Goal: Navigation & Orientation: Find specific page/section

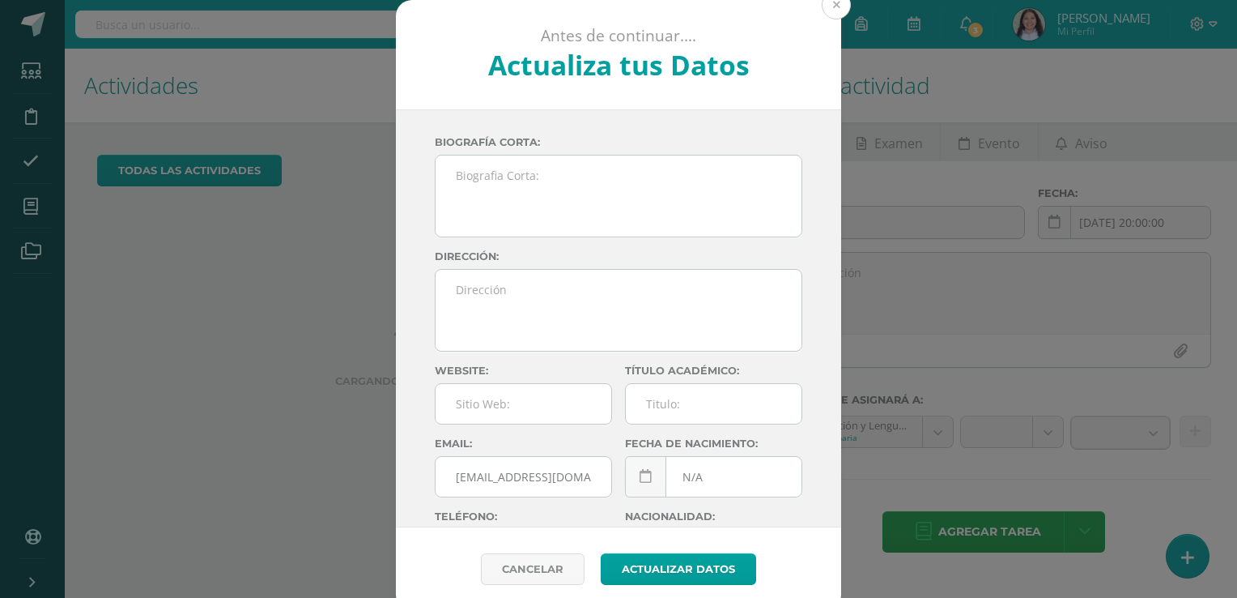
click at [832, 4] on button at bounding box center [836, 4] width 29 height 29
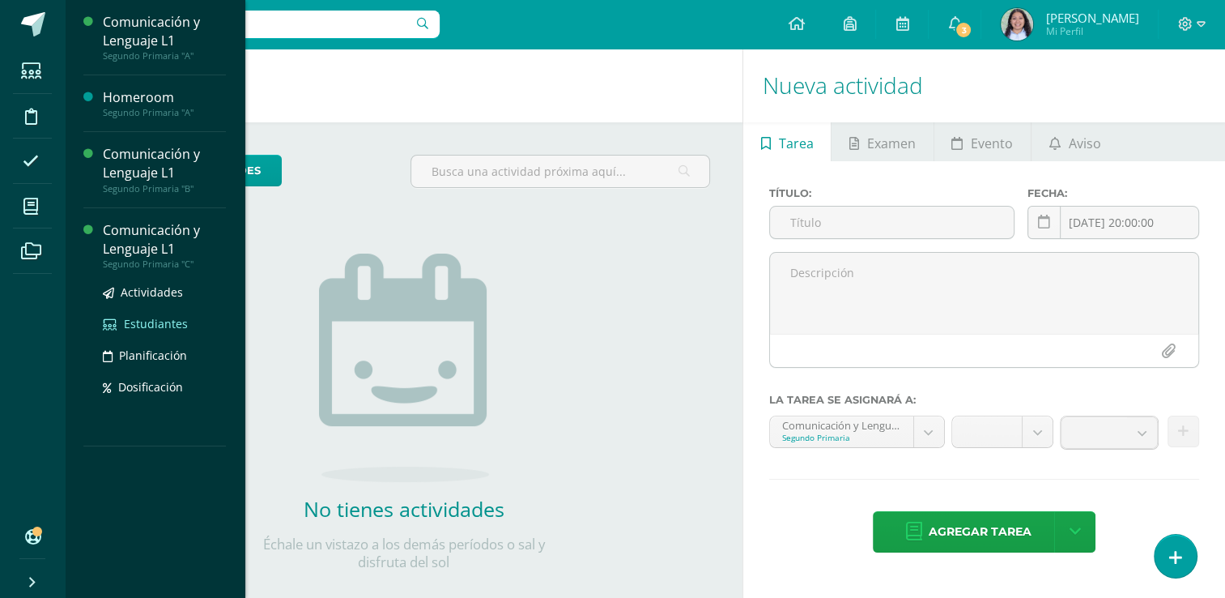
click at [144, 320] on span "Estudiantes" at bounding box center [156, 323] width 64 height 15
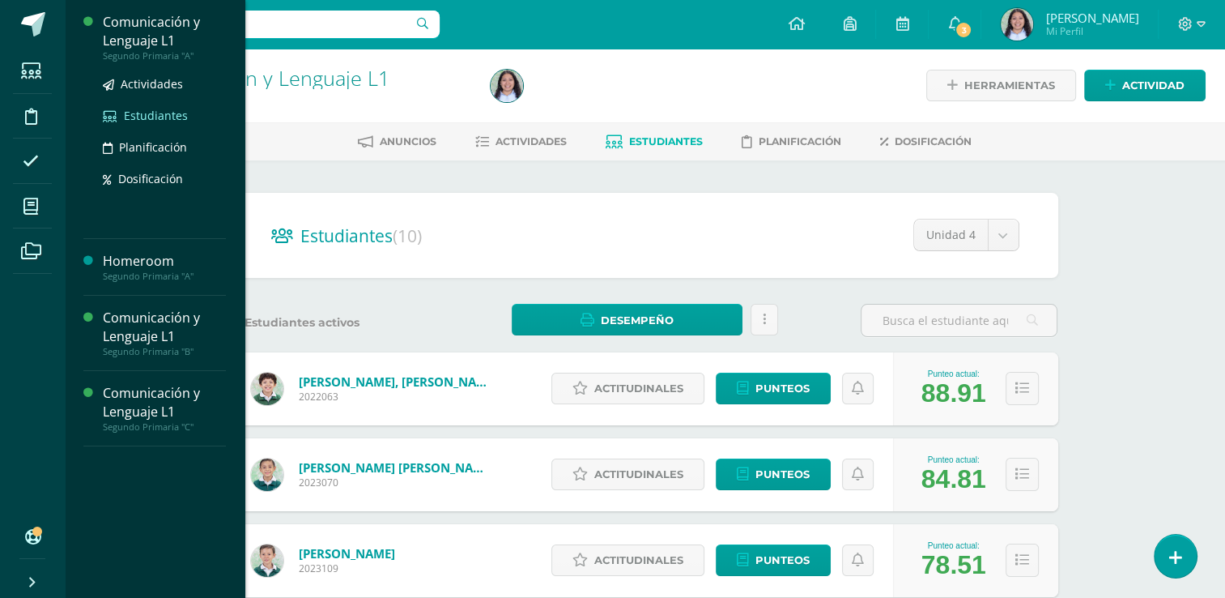
click at [164, 117] on span "Estudiantes" at bounding box center [156, 115] width 64 height 15
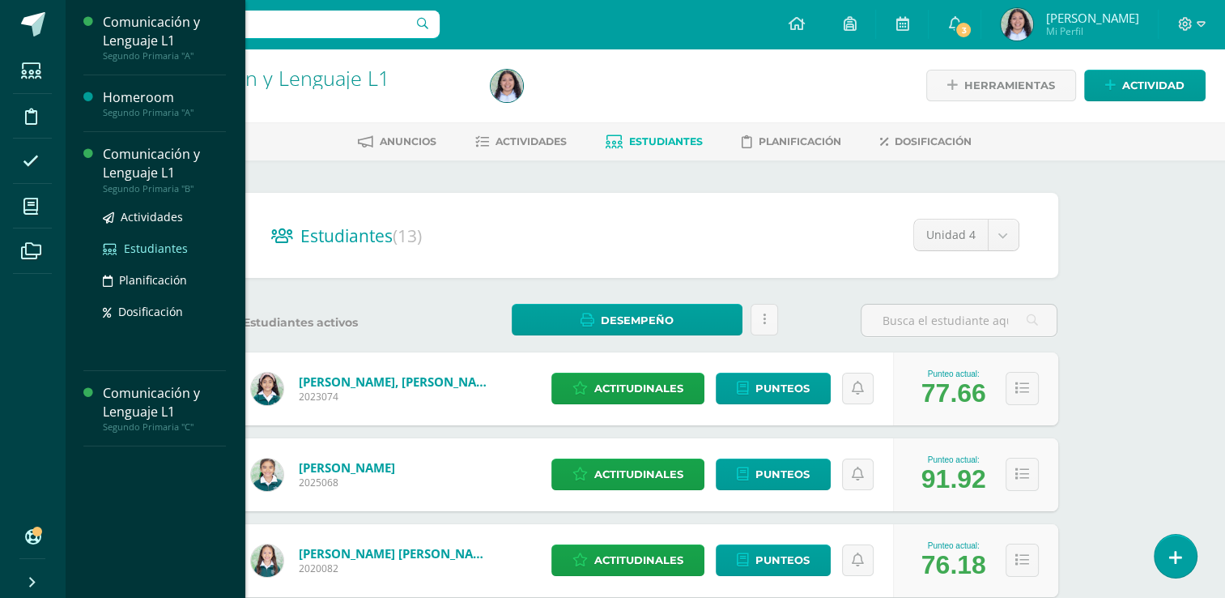
click at [155, 247] on span "Estudiantes" at bounding box center [156, 247] width 64 height 15
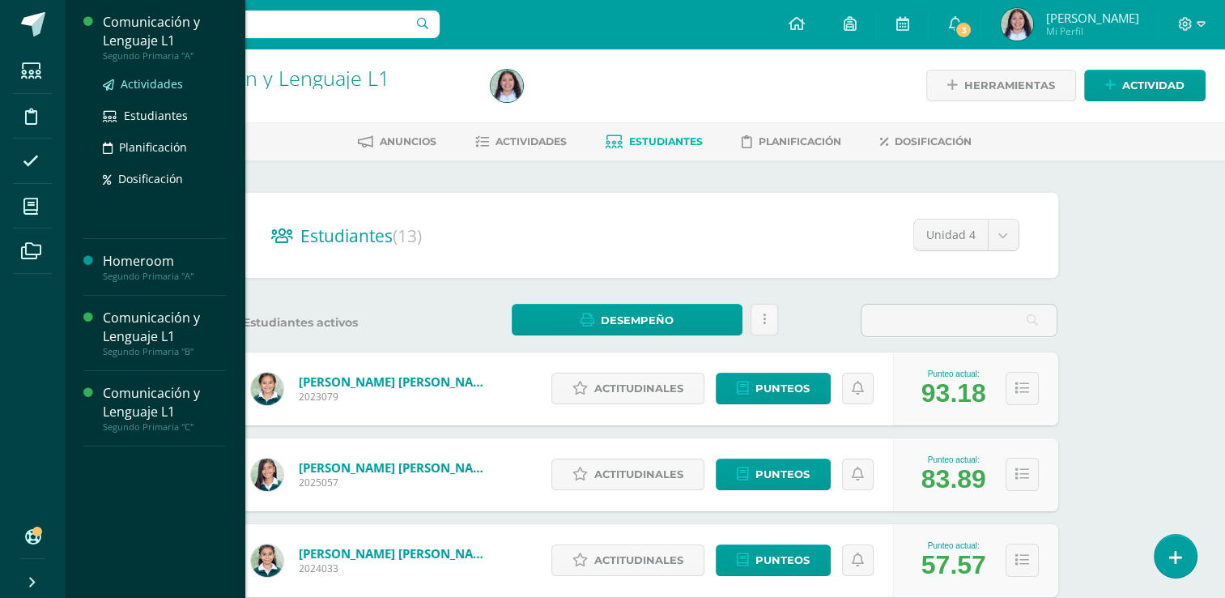
click at [148, 83] on span "Actividades" at bounding box center [152, 83] width 62 height 15
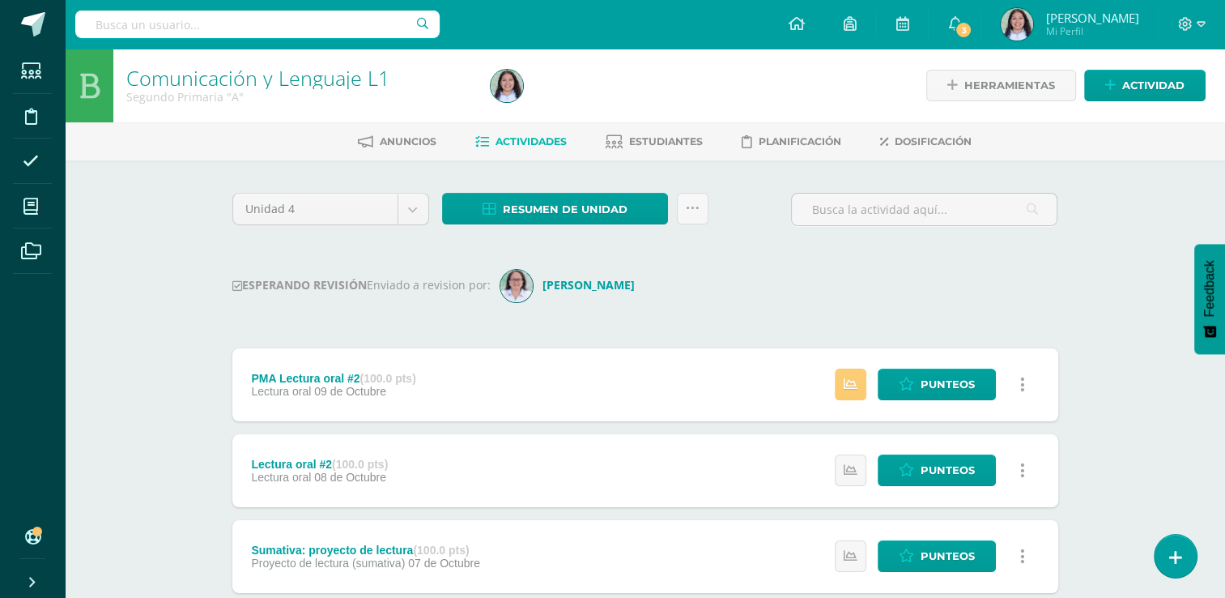
drag, startPoint x: 1211, startPoint y: 203, endPoint x: 1215, endPoint y: 223, distance: 20.6
click at [641, 133] on link "Estudiantes" at bounding box center [654, 142] width 97 height 26
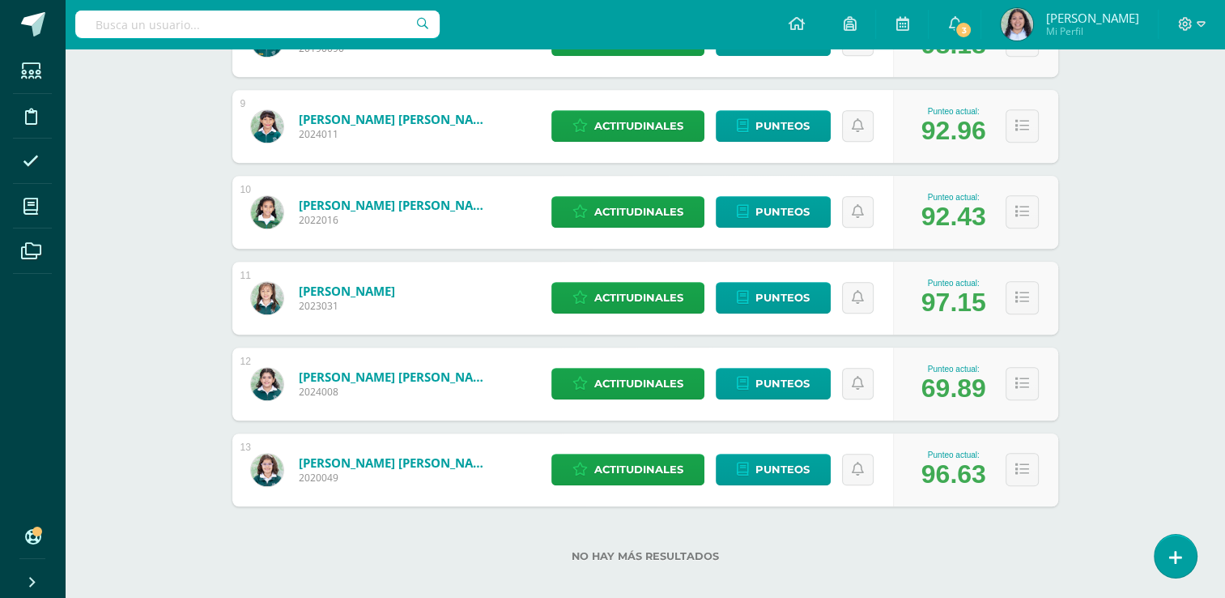
scroll to position [964, 0]
